Goal: Communication & Community: Answer question/provide support

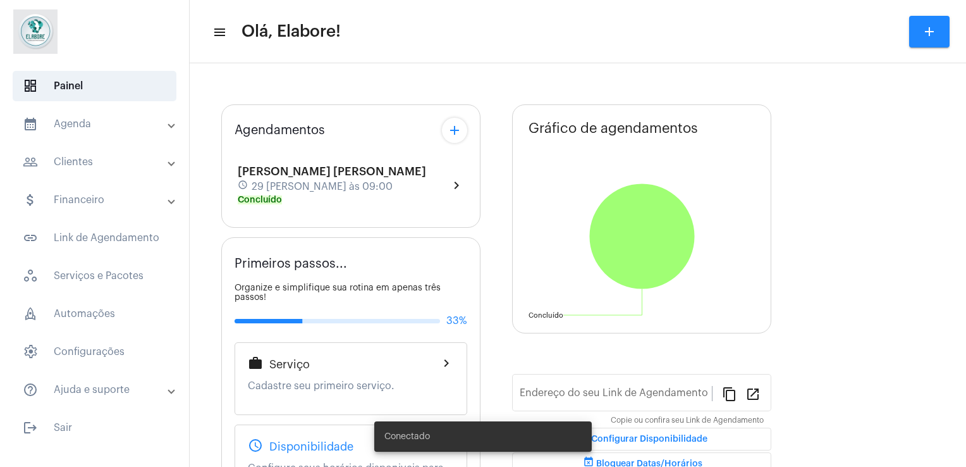
type input "[URL][DOMAIN_NAME]"
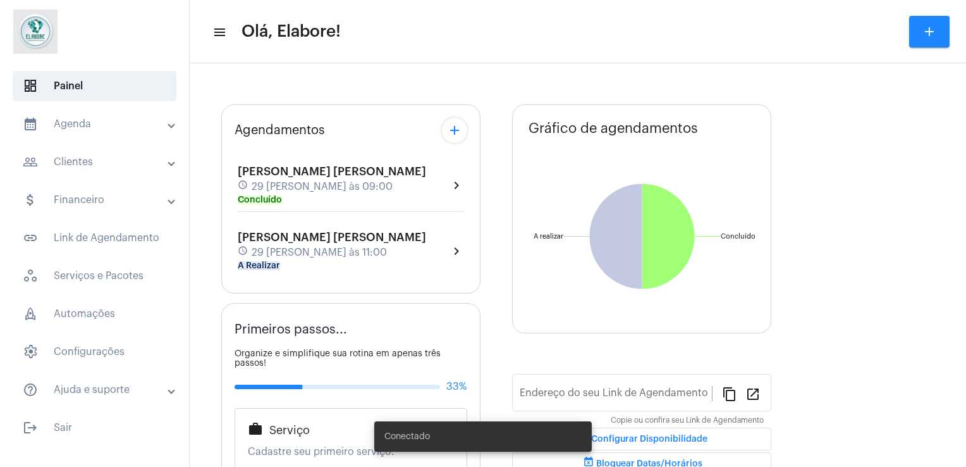
type input "[URL][DOMAIN_NAME]"
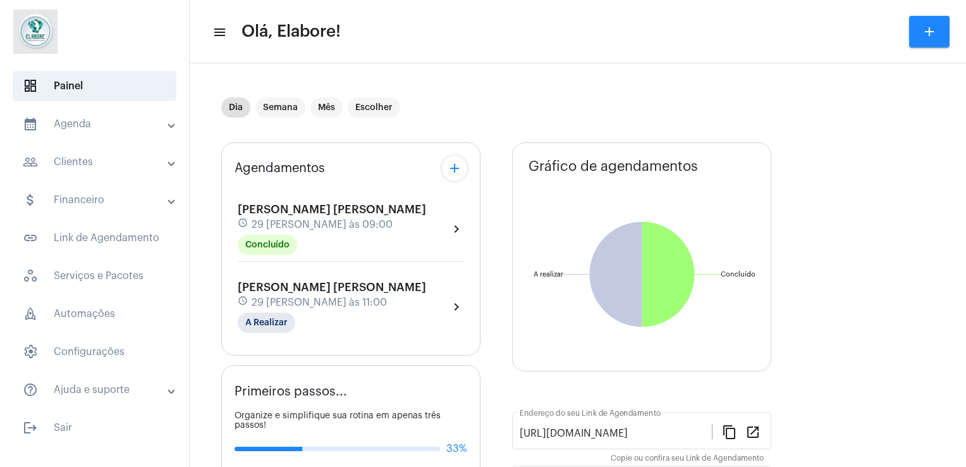
click at [276, 281] on span "[PERSON_NAME] [PERSON_NAME]" at bounding box center [332, 286] width 188 height 11
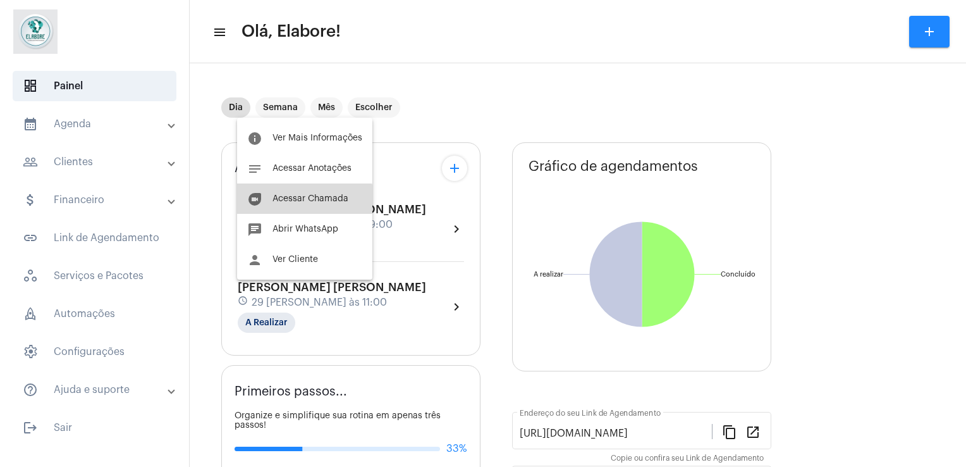
click at [303, 199] on span "Acessar Chamada" at bounding box center [311, 198] width 76 height 9
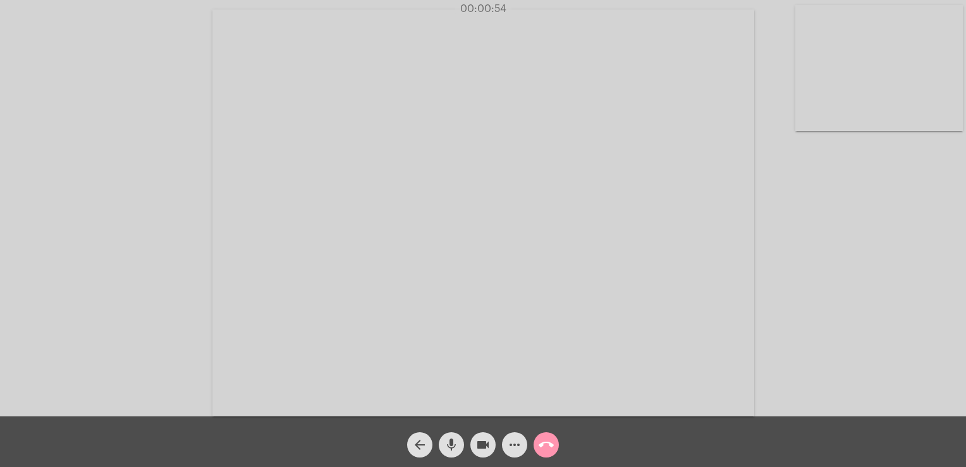
click at [815, 180] on div "Acessando Câmera e Microfone..." at bounding box center [483, 211] width 964 height 416
